Goal: Task Accomplishment & Management: Use online tool/utility

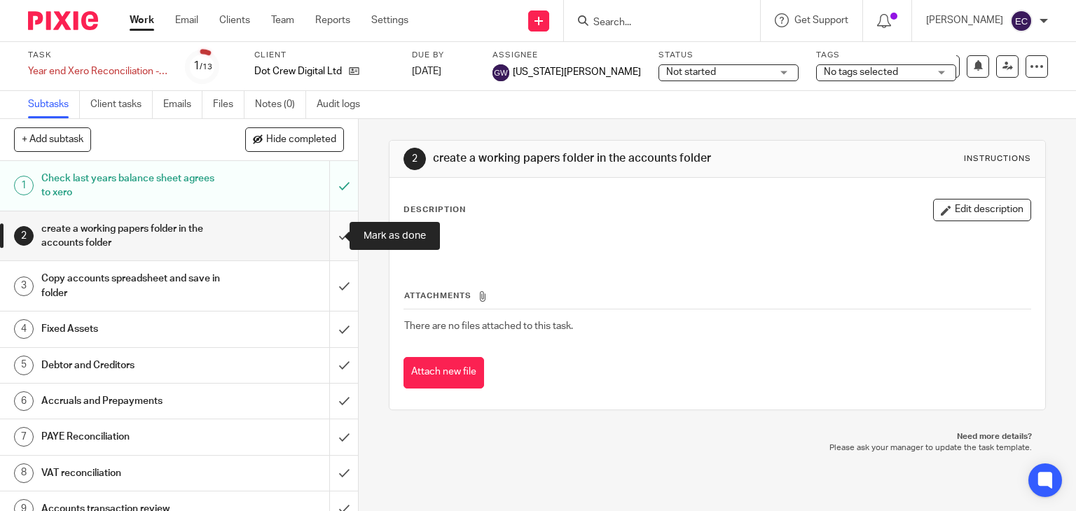
click at [326, 235] on input "submit" at bounding box center [179, 237] width 358 height 50
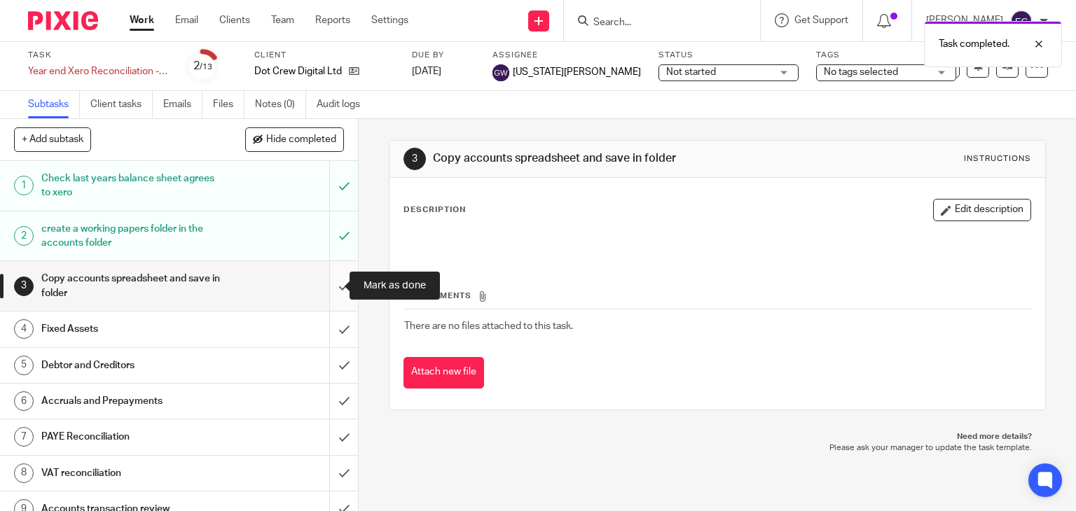
click at [327, 282] on input "submit" at bounding box center [179, 286] width 358 height 50
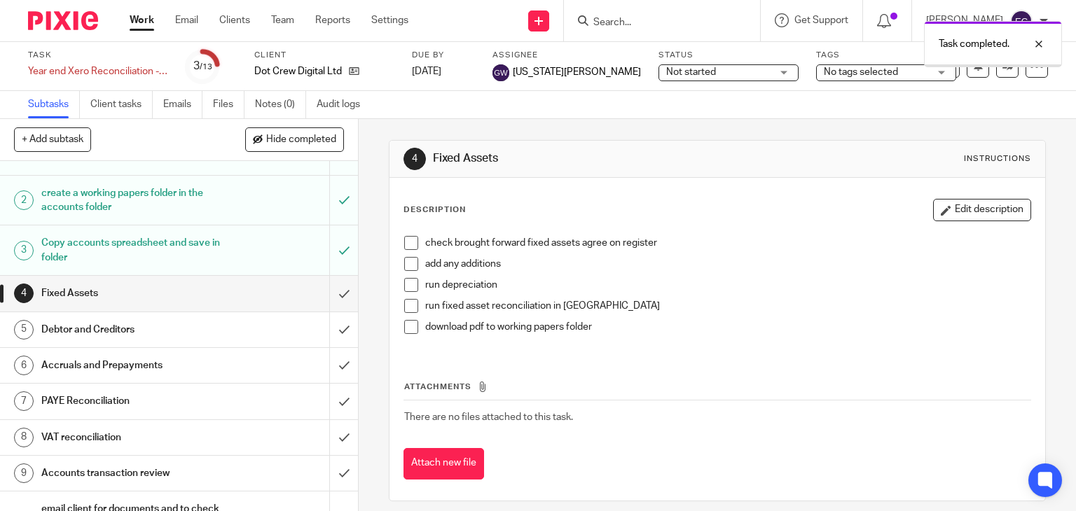
scroll to position [70, 0]
